Goal: Transaction & Acquisition: Purchase product/service

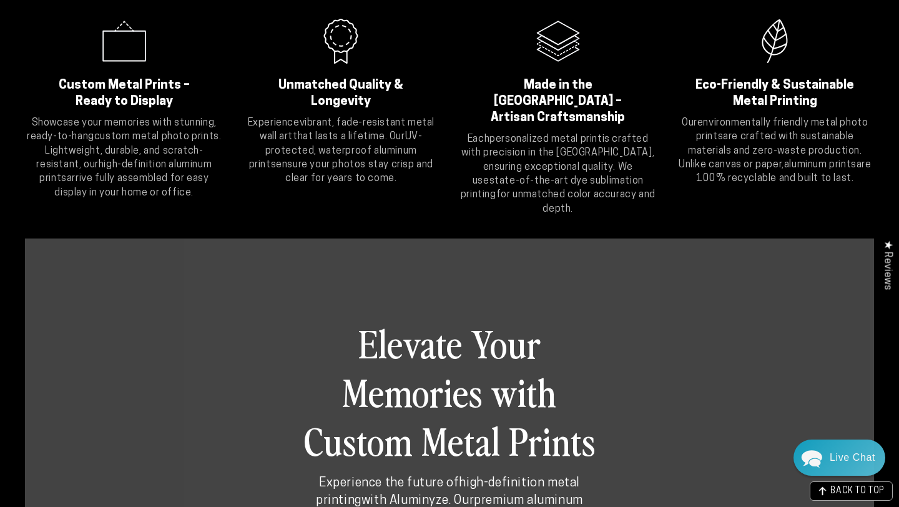
scroll to position [441, 0]
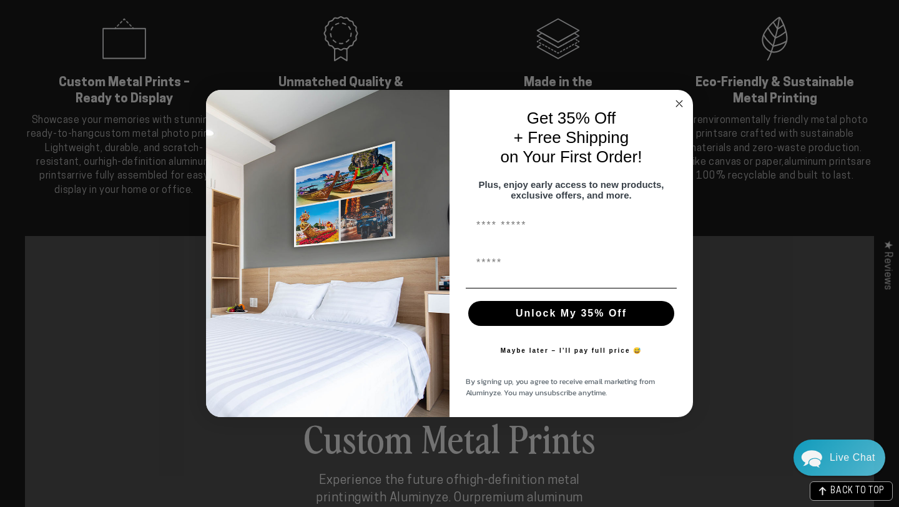
click at [678, 97] on circle "Close dialog" at bounding box center [680, 104] width 14 height 14
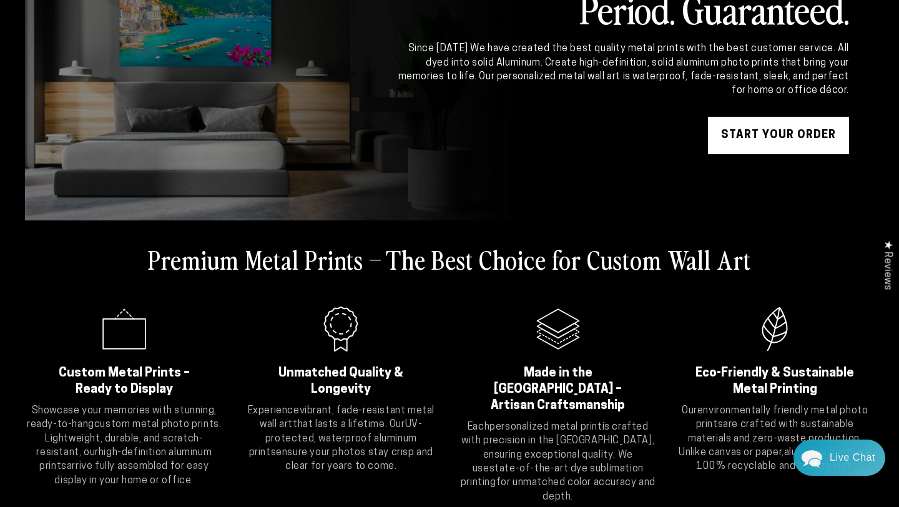
scroll to position [0, 0]
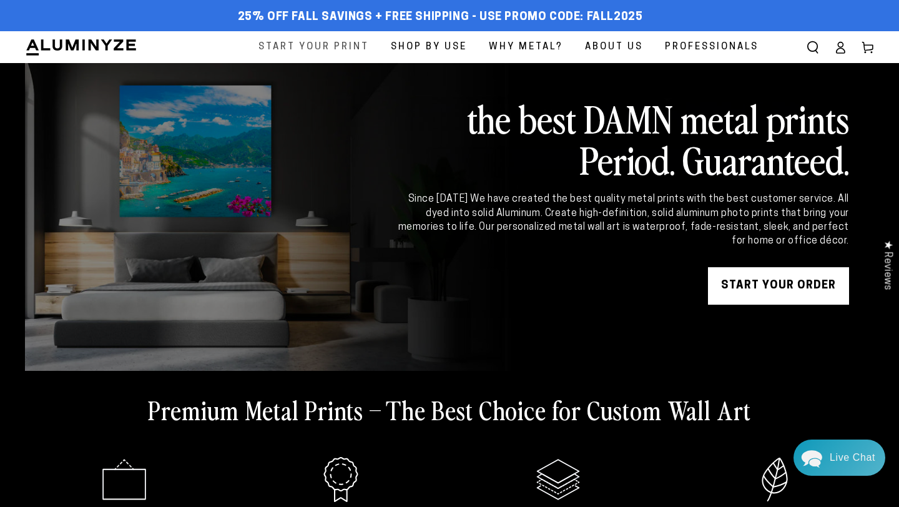
click at [314, 49] on span "Start Your Print" at bounding box center [314, 47] width 111 height 17
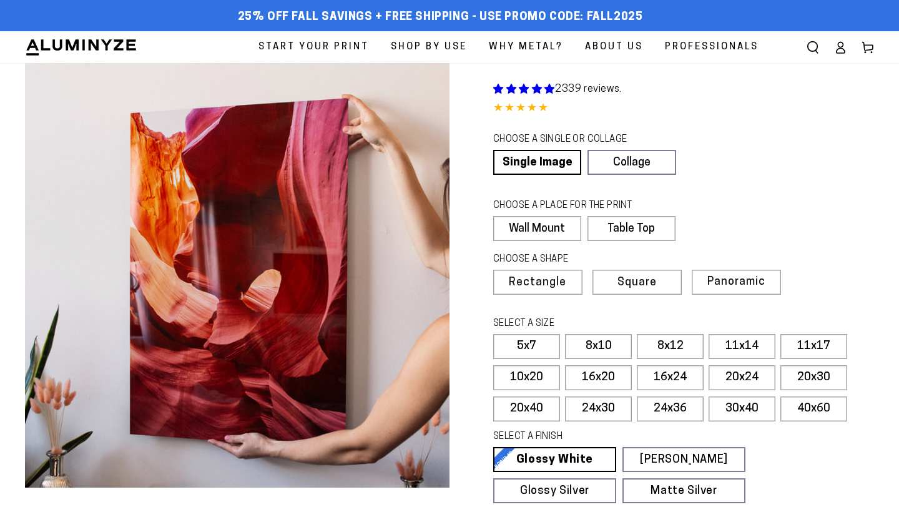
select select "**********"
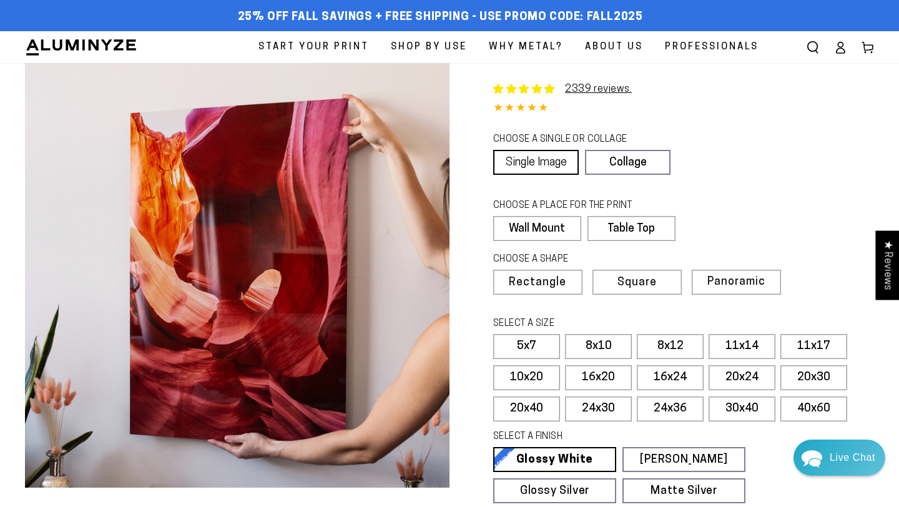
click at [547, 162] on link "Single Image" at bounding box center [536, 162] width 86 height 25
click at [520, 163] on link "Single Image" at bounding box center [536, 162] width 86 height 25
click at [520, 230] on label "Wall Mount" at bounding box center [536, 228] width 87 height 25
click at [540, 349] on label "5x7" at bounding box center [526, 346] width 67 height 25
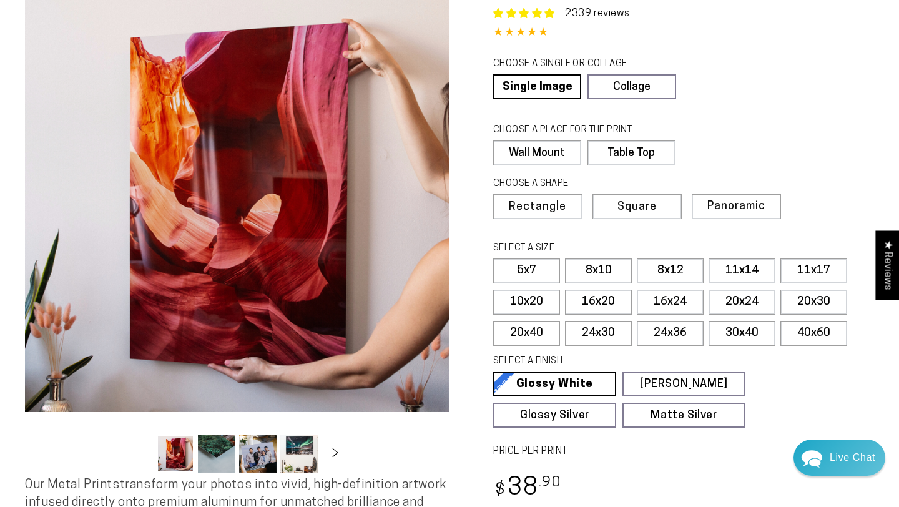
scroll to position [78, 0]
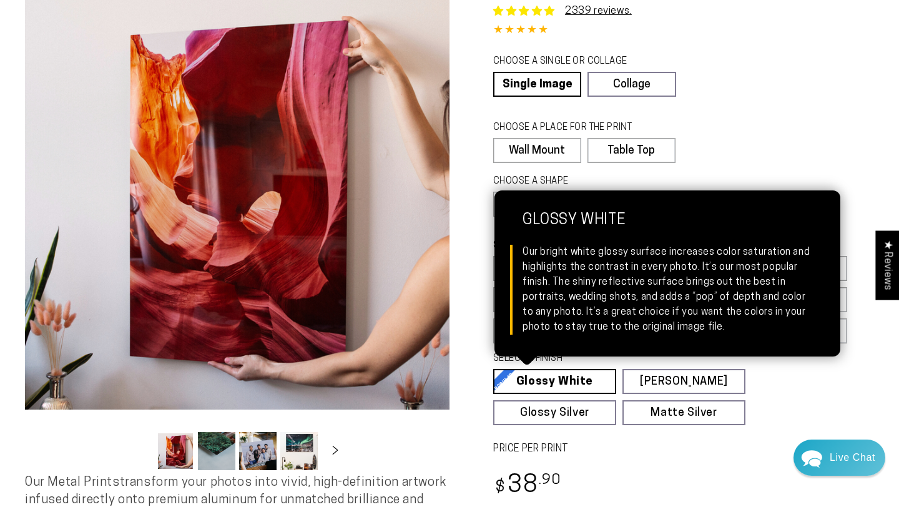
click at [535, 383] on link "Glossy White Glossy White Our bright white glossy surface increases color satur…" at bounding box center [554, 381] width 123 height 25
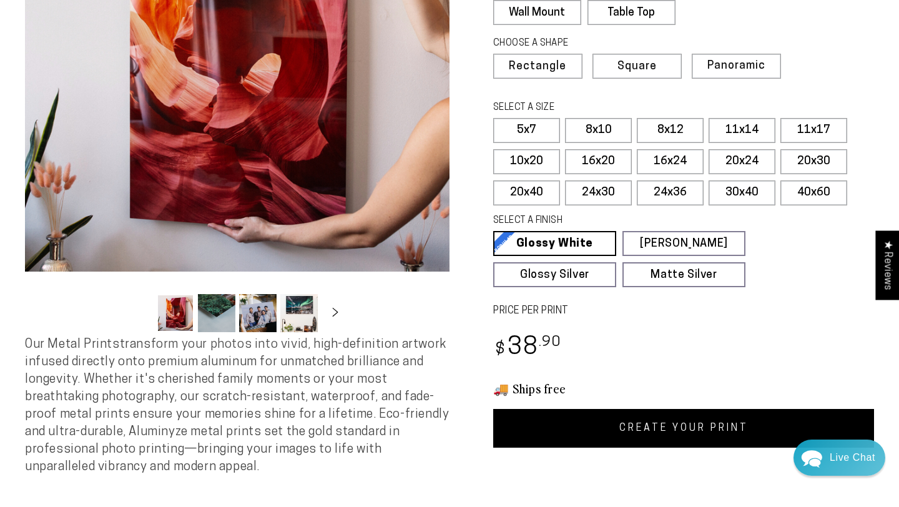
scroll to position [217, 0]
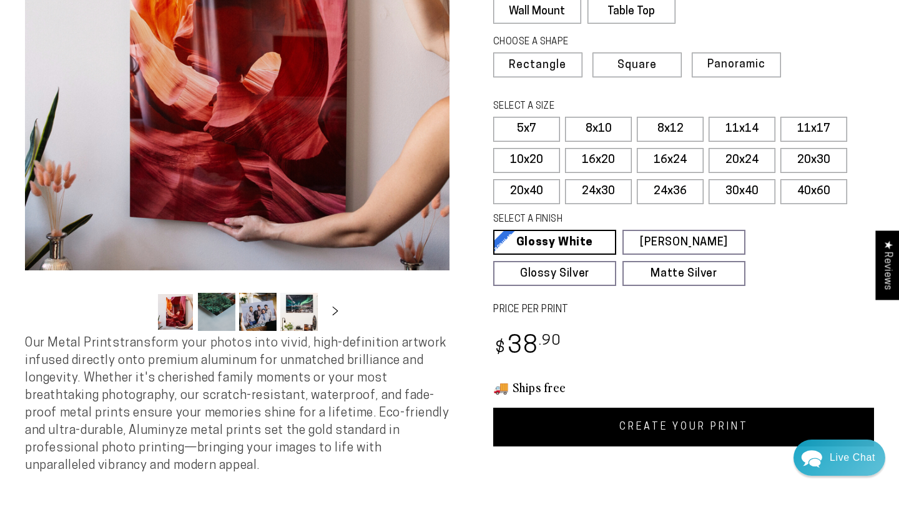
click at [655, 427] on link "CREATE YOUR PRINT" at bounding box center [683, 427] width 381 height 39
